Goal: Check status: Check status

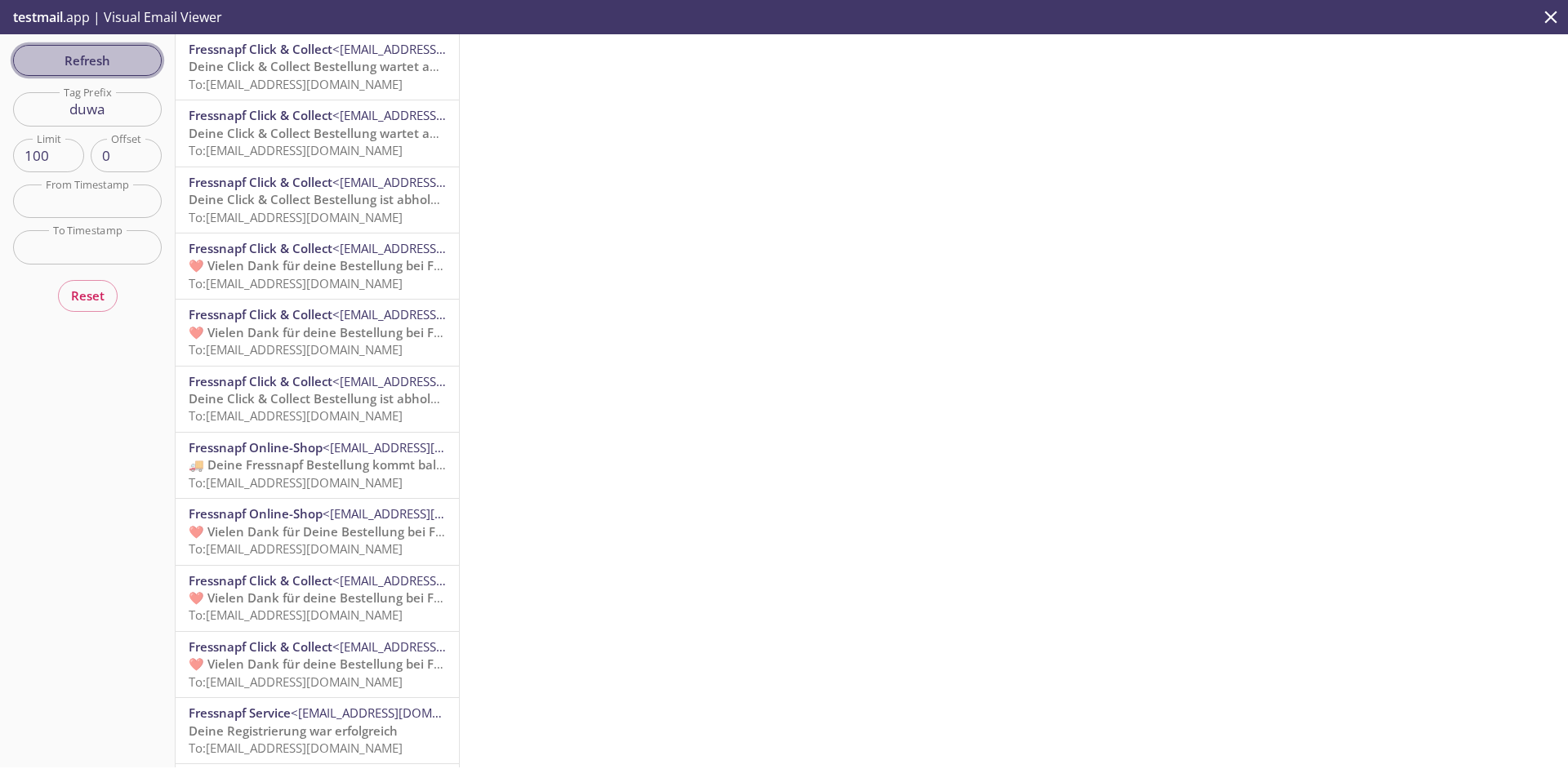
click at [121, 63] on span "Refresh" at bounding box center [87, 60] width 122 height 21
click at [117, 66] on span "Refresh" at bounding box center [87, 60] width 122 height 21
click at [117, 65] on span "Refresh" at bounding box center [87, 60] width 122 height 21
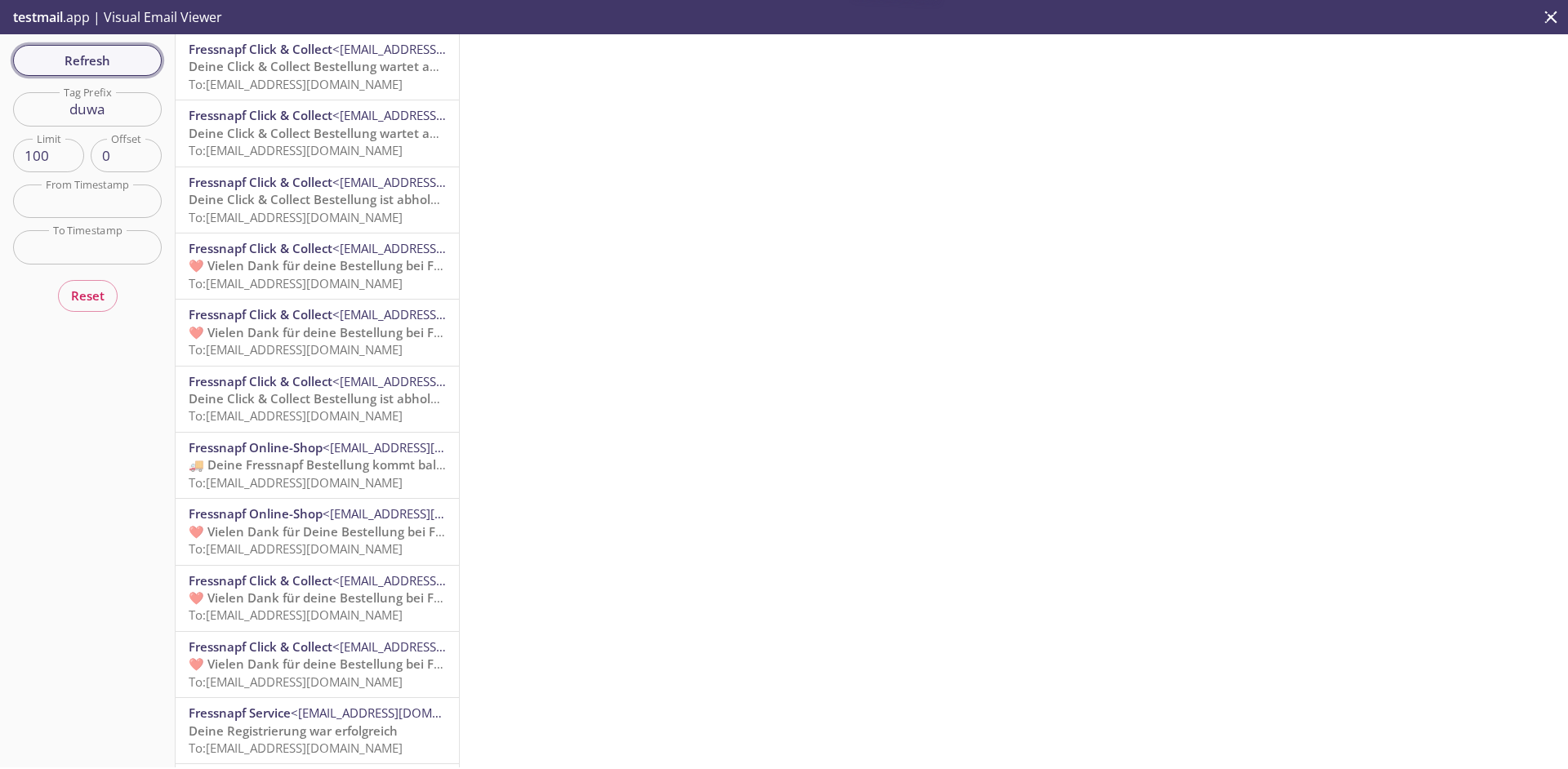
click at [108, 63] on span "Refresh" at bounding box center [87, 60] width 122 height 21
click at [84, 65] on span "Refresh" at bounding box center [87, 60] width 122 height 21
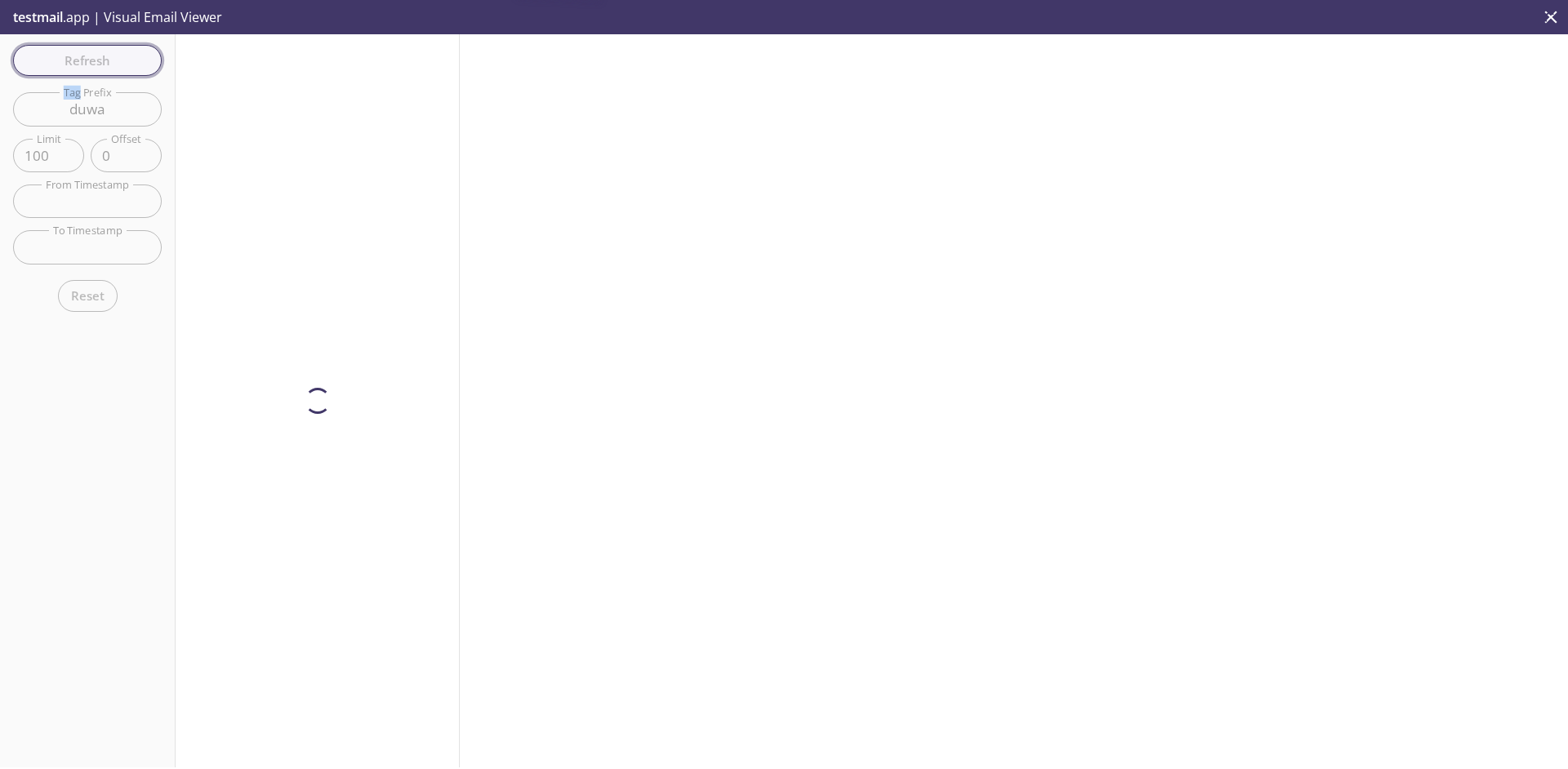
click at [84, 65] on div "Refresh Filters Tag Prefix duwa Tag Prefix Limit 100 Limit Offset 0 Offset From…" at bounding box center [88, 401] width 176 height 733
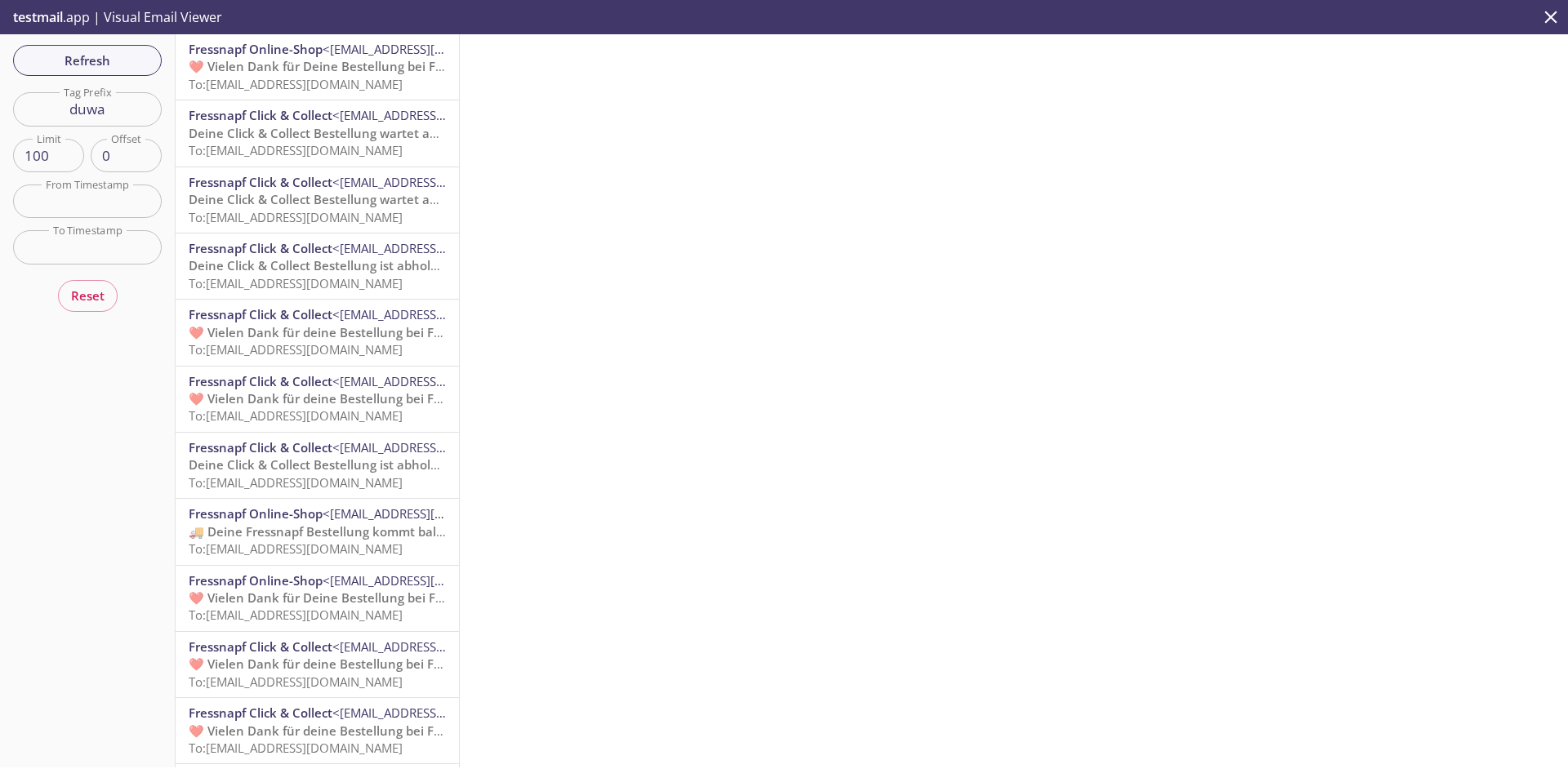
click at [284, 88] on span "To: [EMAIL_ADDRESS][DOMAIN_NAME]" at bounding box center [295, 84] width 214 height 17
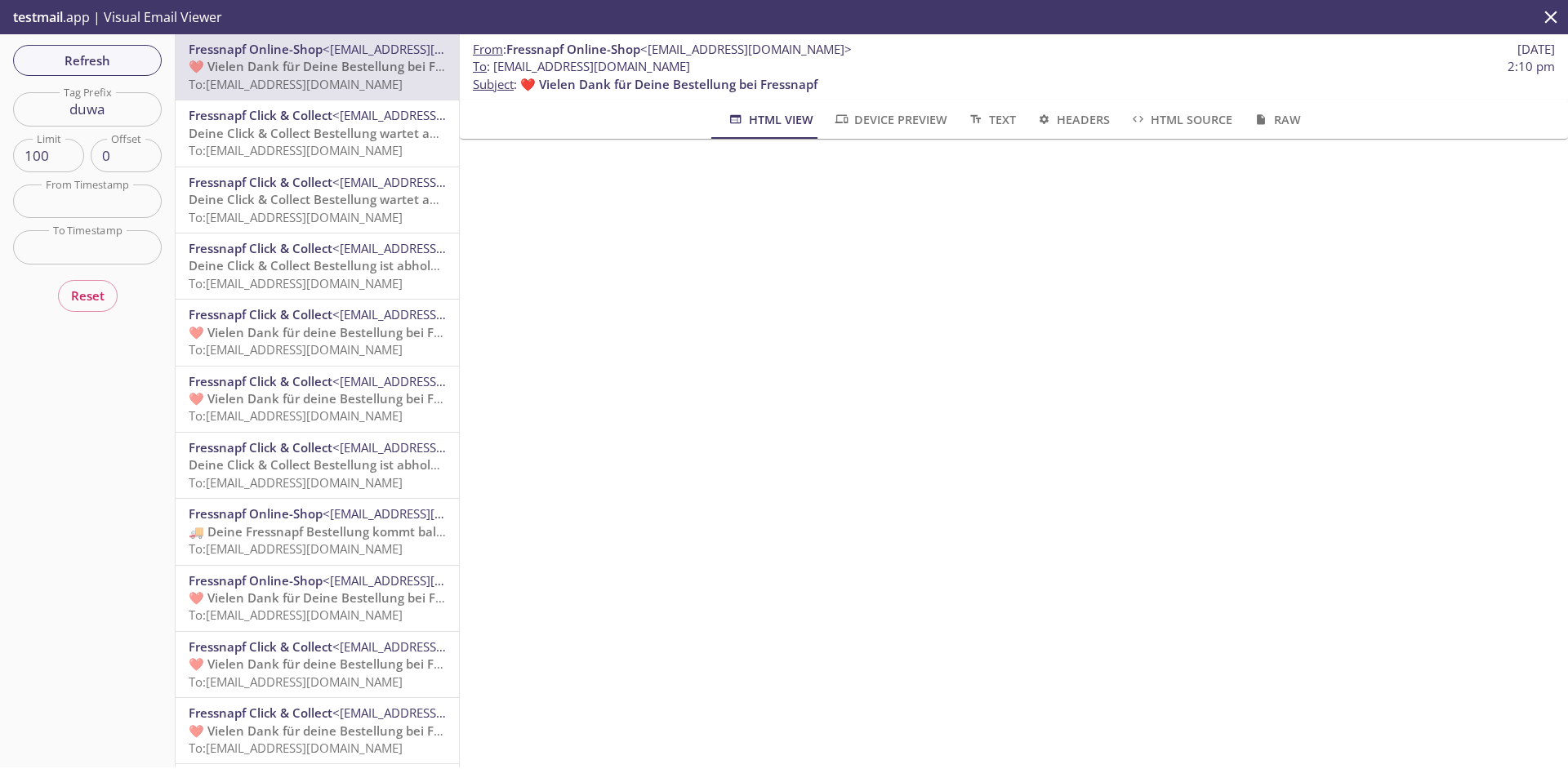
scroll to position [849, 0]
